Goal: Task Accomplishment & Management: Manage account settings

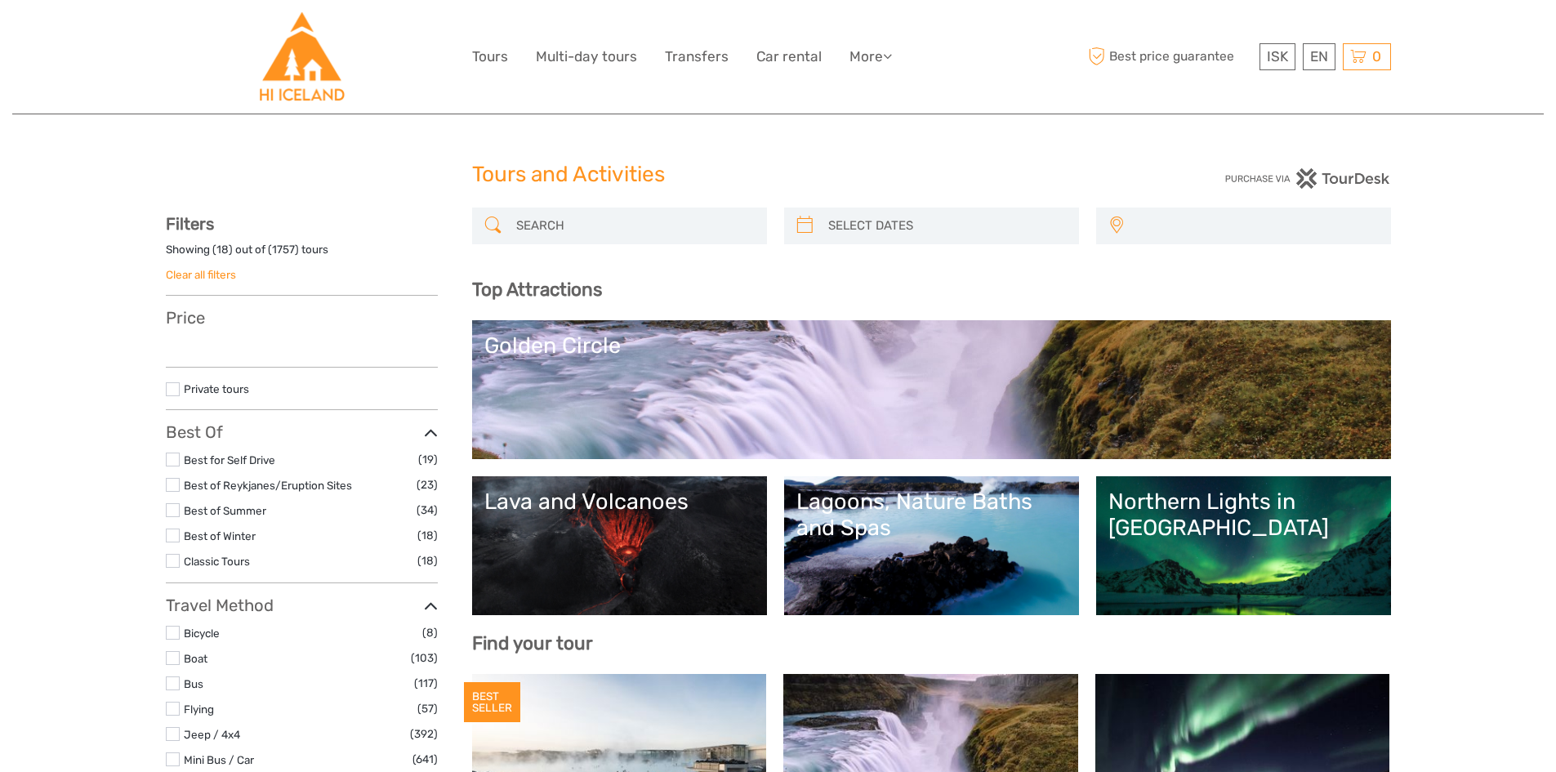
select select
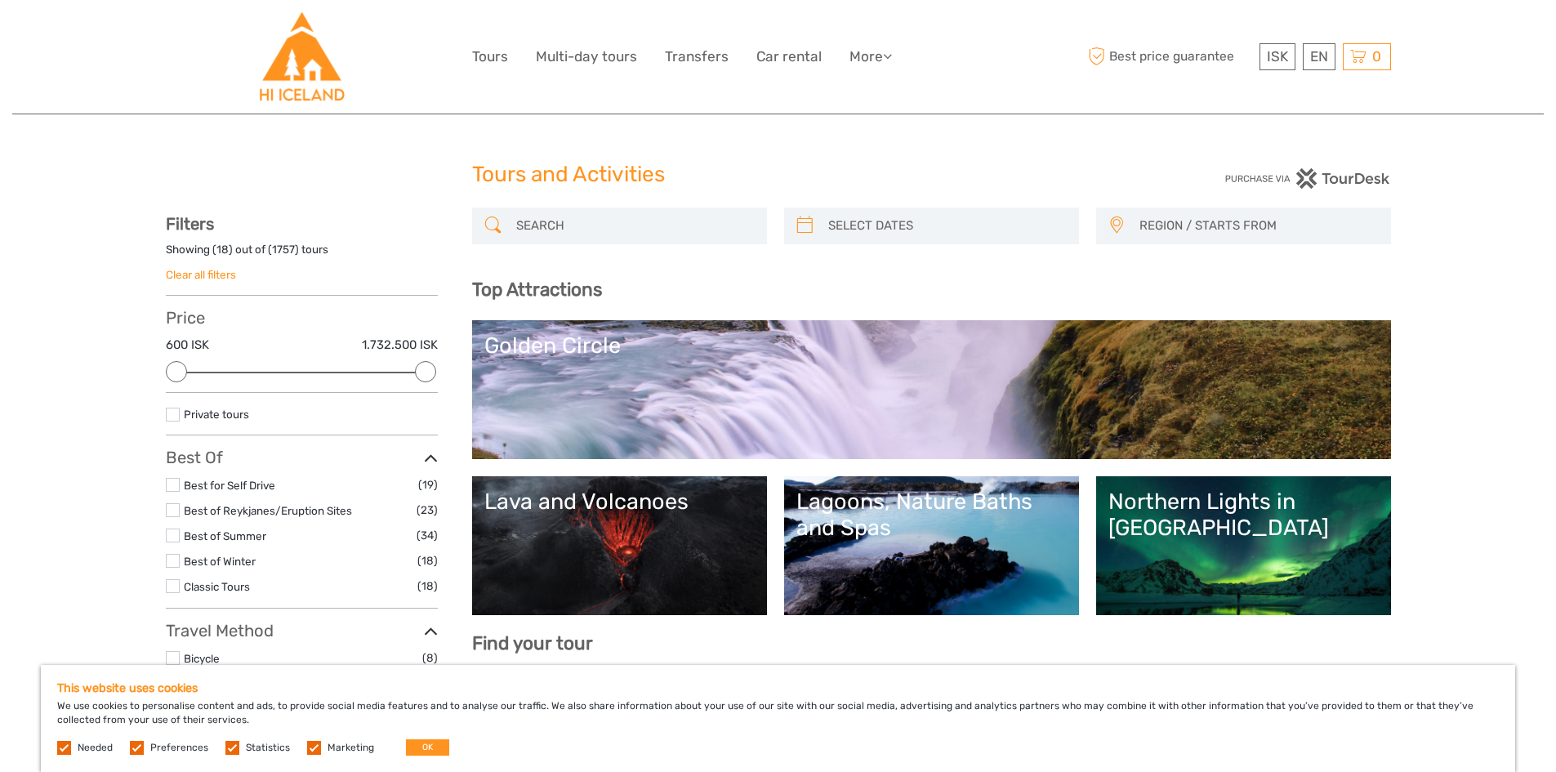
click at [138, 746] on label at bounding box center [137, 748] width 14 height 14
click at [0, 0] on input "checkbox" at bounding box center [0, 0] width 0 height 0
click at [231, 745] on label at bounding box center [232, 748] width 14 height 14
click at [0, 0] on input "checkbox" at bounding box center [0, 0] width 0 height 0
click at [307, 749] on label at bounding box center [314, 748] width 14 height 14
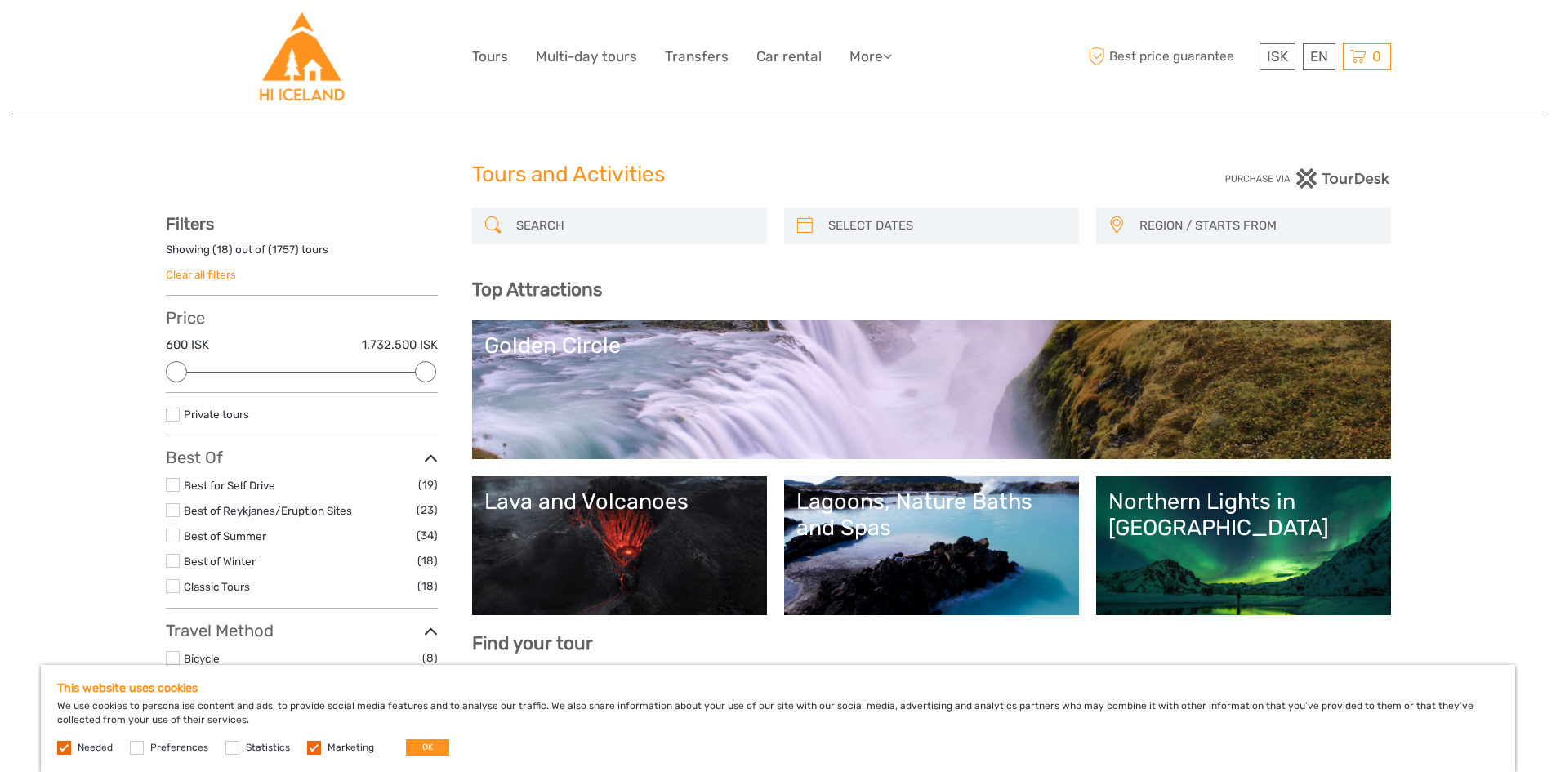
click at [0, 0] on input "checkbox" at bounding box center [0, 0] width 0 height 0
click at [418, 745] on button "OK" at bounding box center [427, 747] width 43 height 16
